Goal: Information Seeking & Learning: Find specific fact

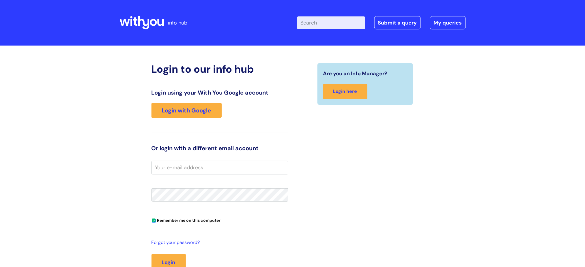
click at [199, 167] on input "email" at bounding box center [220, 167] width 137 height 13
type input "[PERSON_NAME].[PERSON_NAME]"
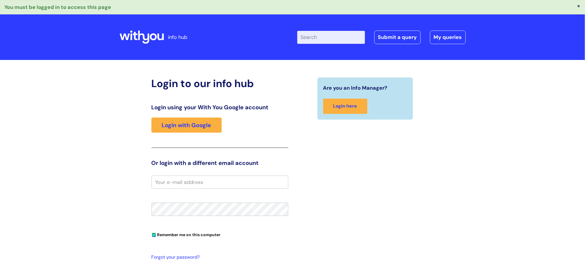
click at [199, 182] on input "email" at bounding box center [220, 182] width 137 height 13
type input "alex.balestri@wearewithyou.org.uk"
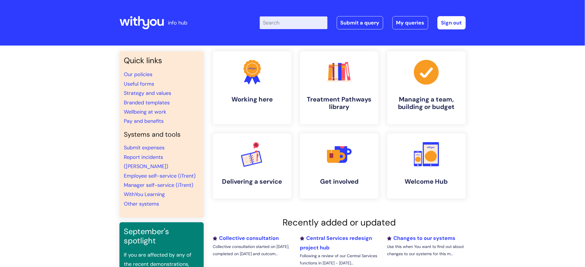
click at [288, 15] on div "Enter your search term here... Search Submit a query My queries Welcome Alex Ba…" at bounding box center [336, 23] width 260 height 34
click at [288, 22] on input "Enter your search term here..." at bounding box center [294, 22] width 68 height 13
type input "pay"
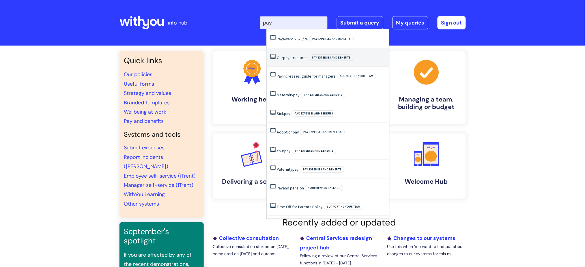
click at [297, 57] on link "Our pay structures" at bounding box center [292, 57] width 31 height 5
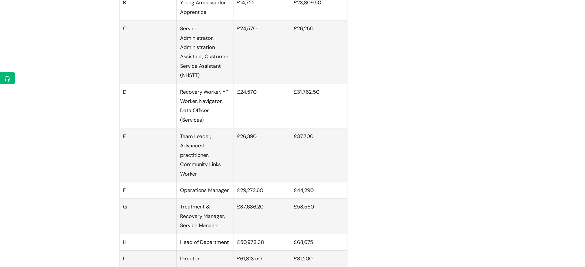
scroll to position [400, 0]
